Goal: Information Seeking & Learning: Learn about a topic

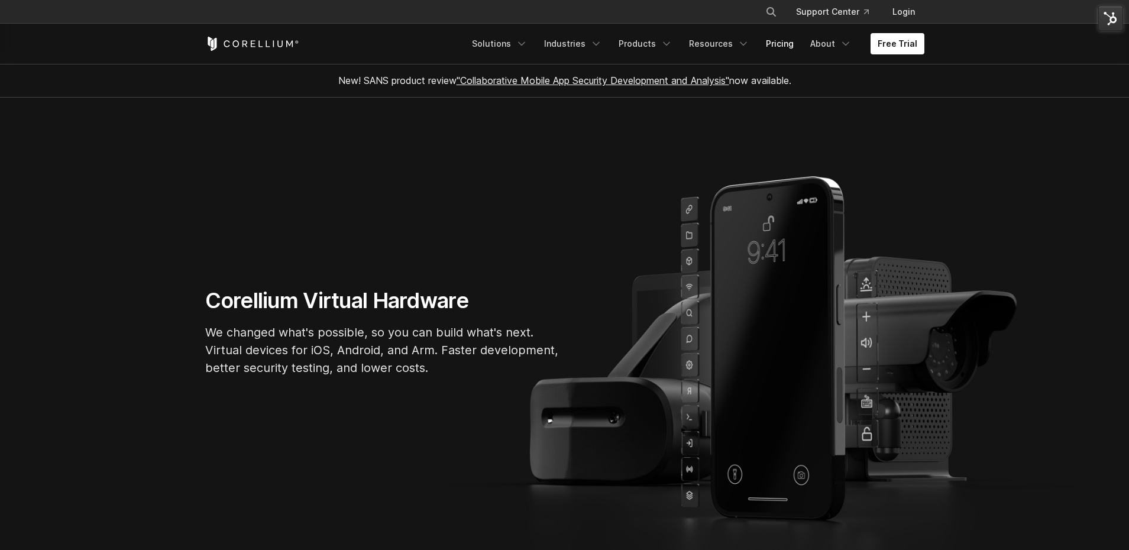
click at [764, 45] on link "Pricing" at bounding box center [780, 43] width 42 height 21
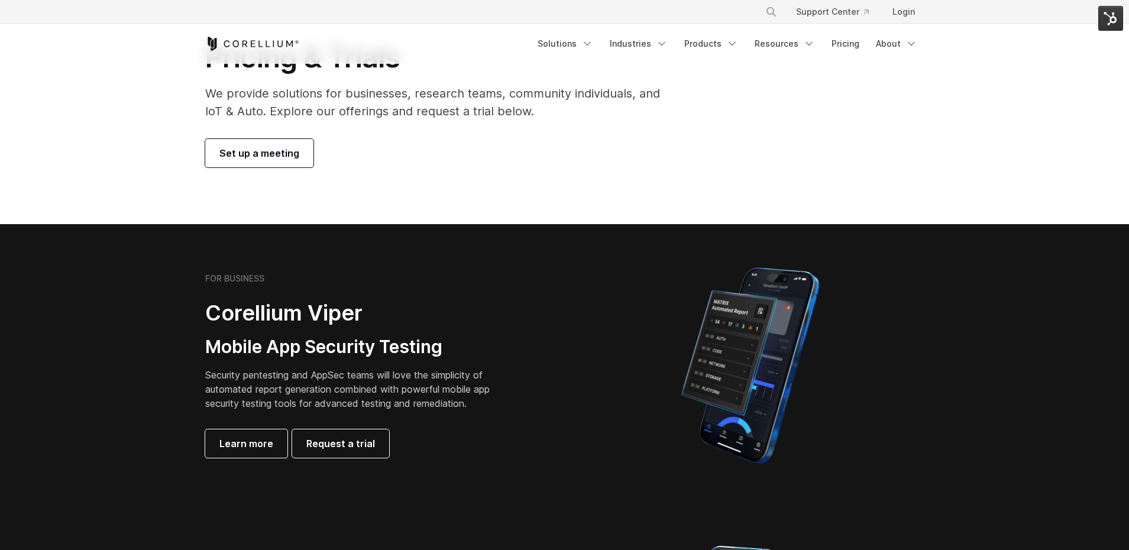
scroll to position [190, 0]
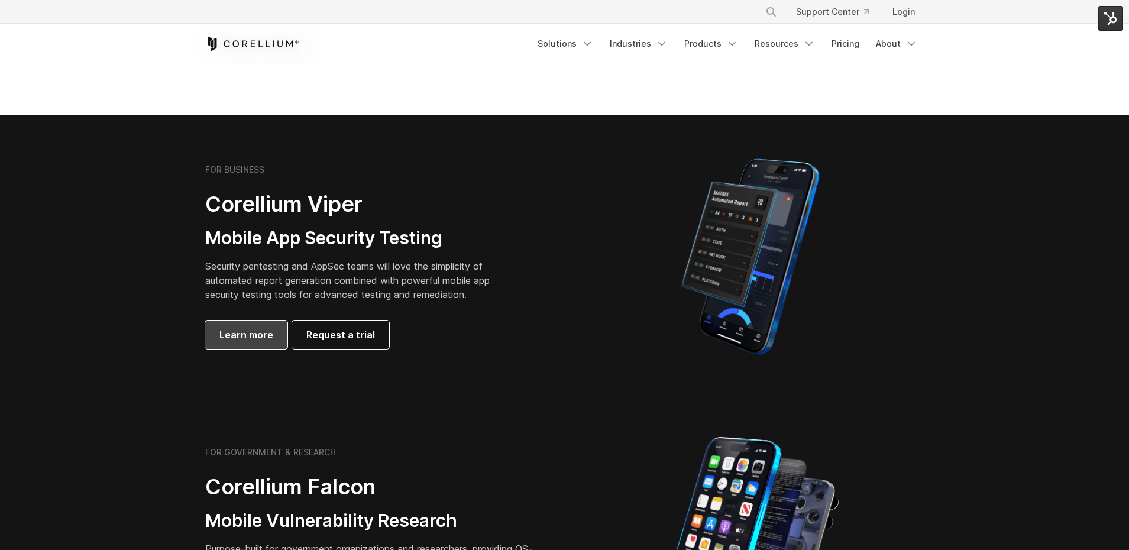
click at [249, 335] on span "Learn more" at bounding box center [246, 335] width 54 height 14
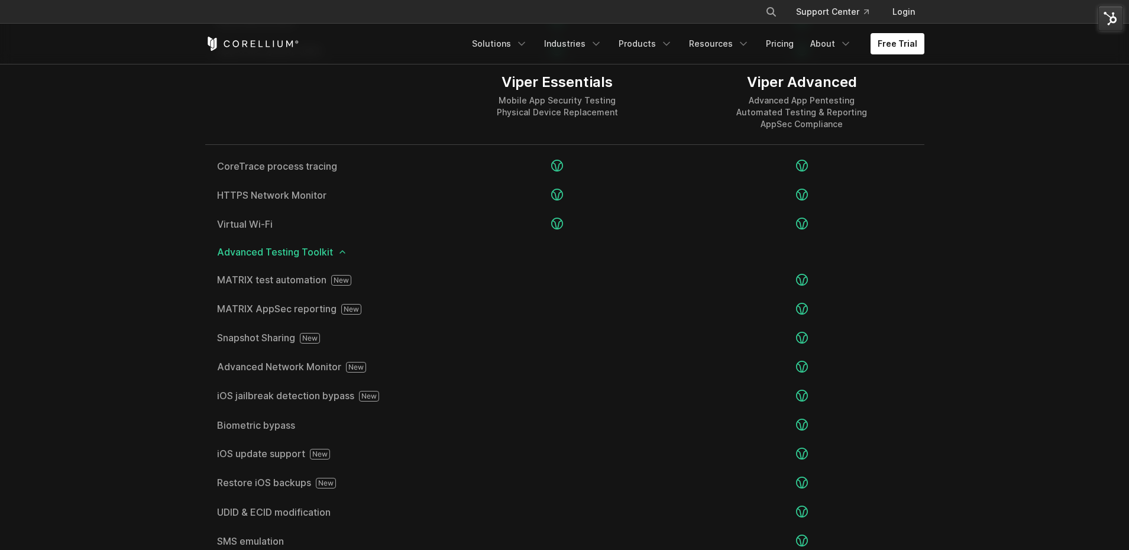
scroll to position [1903, 0]
